Goal: Check status

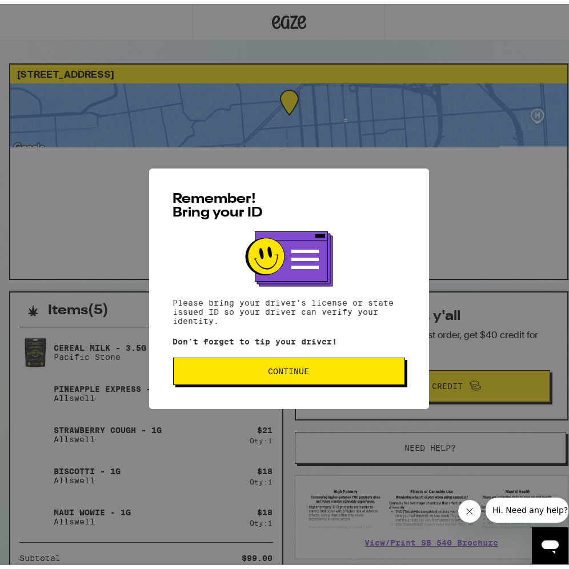
click at [256, 370] on span "Continue" at bounding box center [289, 367] width 212 height 8
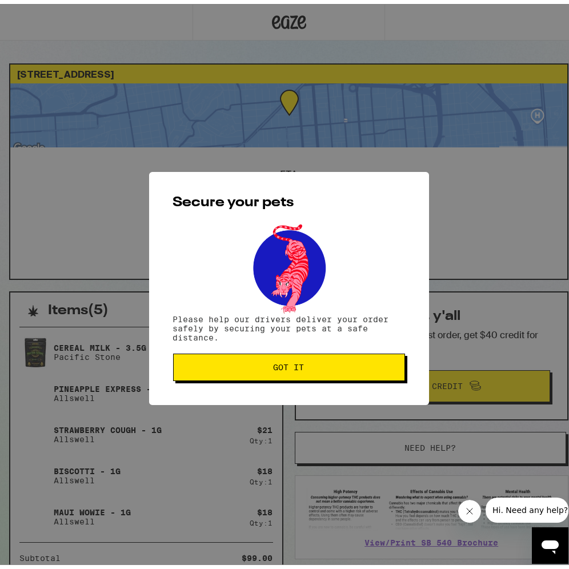
click at [256, 370] on button "Got it" at bounding box center [289, 363] width 232 height 27
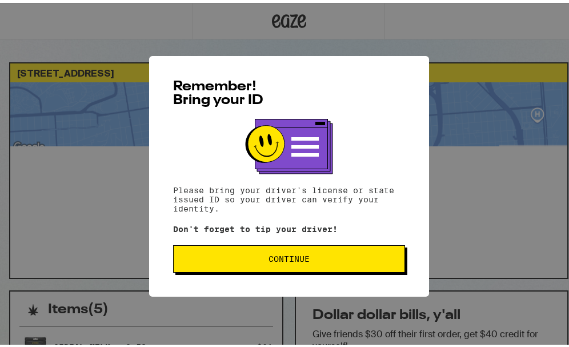
click at [306, 259] on span "Continue" at bounding box center [289, 256] width 212 height 8
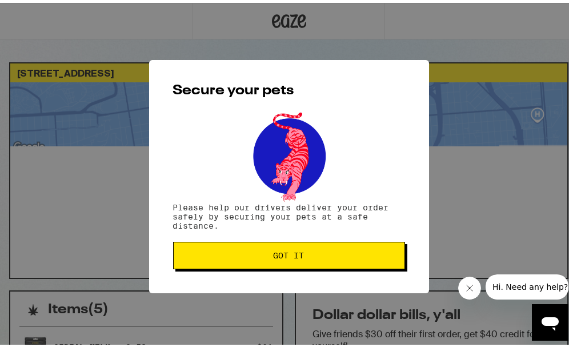
click at [304, 256] on span "Got it" at bounding box center [289, 252] width 212 height 8
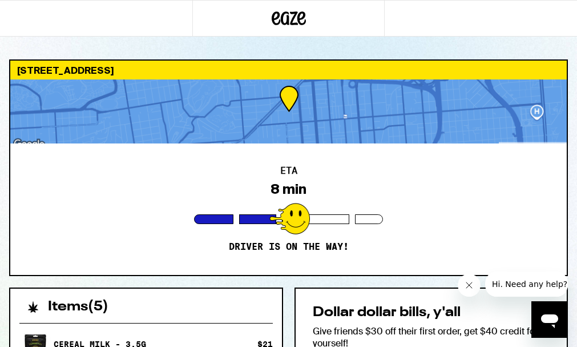
click at [304, 258] on div "Secure your pets Please help our drivers deliver your order safely by securing …" at bounding box center [288, 173] width 577 height 347
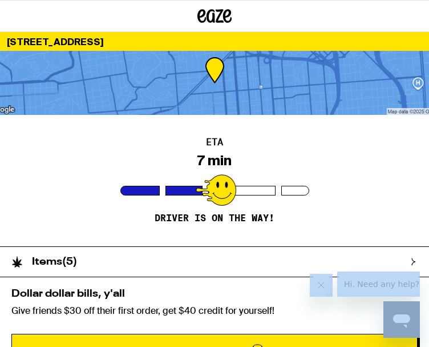
drag, startPoint x: 130, startPoint y: 344, endPoint x: 120, endPoint y: 401, distance: 57.5
click at [120, 346] on html "1977 15th St San Francisco 94114 ETA 7 min Driver is on the way! Items ( 5 ) Ce…" at bounding box center [214, 286] width 429 height 572
click at [256, 227] on div "Secure your pets Please help our drivers deliver your order safely by securing …" at bounding box center [214, 173] width 429 height 347
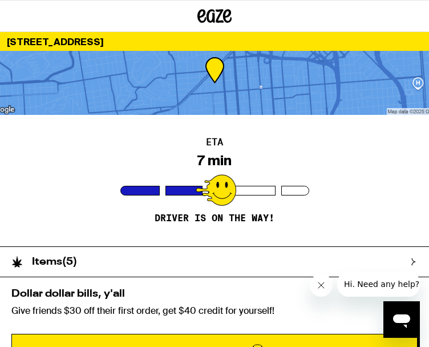
click at [318, 282] on icon "Close message from company" at bounding box center [321, 284] width 9 height 9
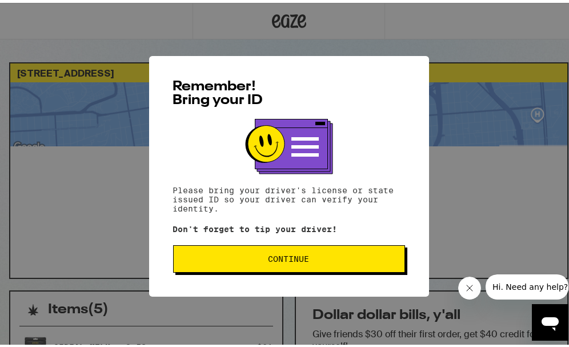
click at [296, 256] on span "Continue" at bounding box center [288, 256] width 41 height 8
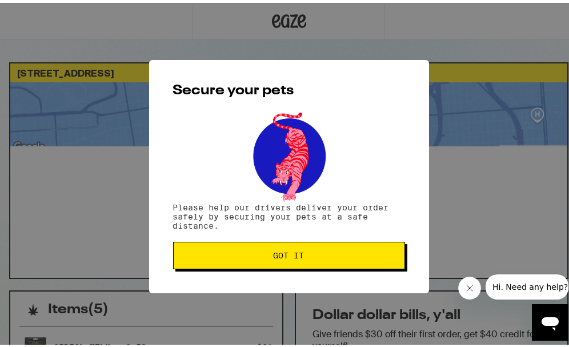
click at [296, 256] on span "Got it" at bounding box center [289, 252] width 31 height 8
